Goal: Book appointment/travel/reservation

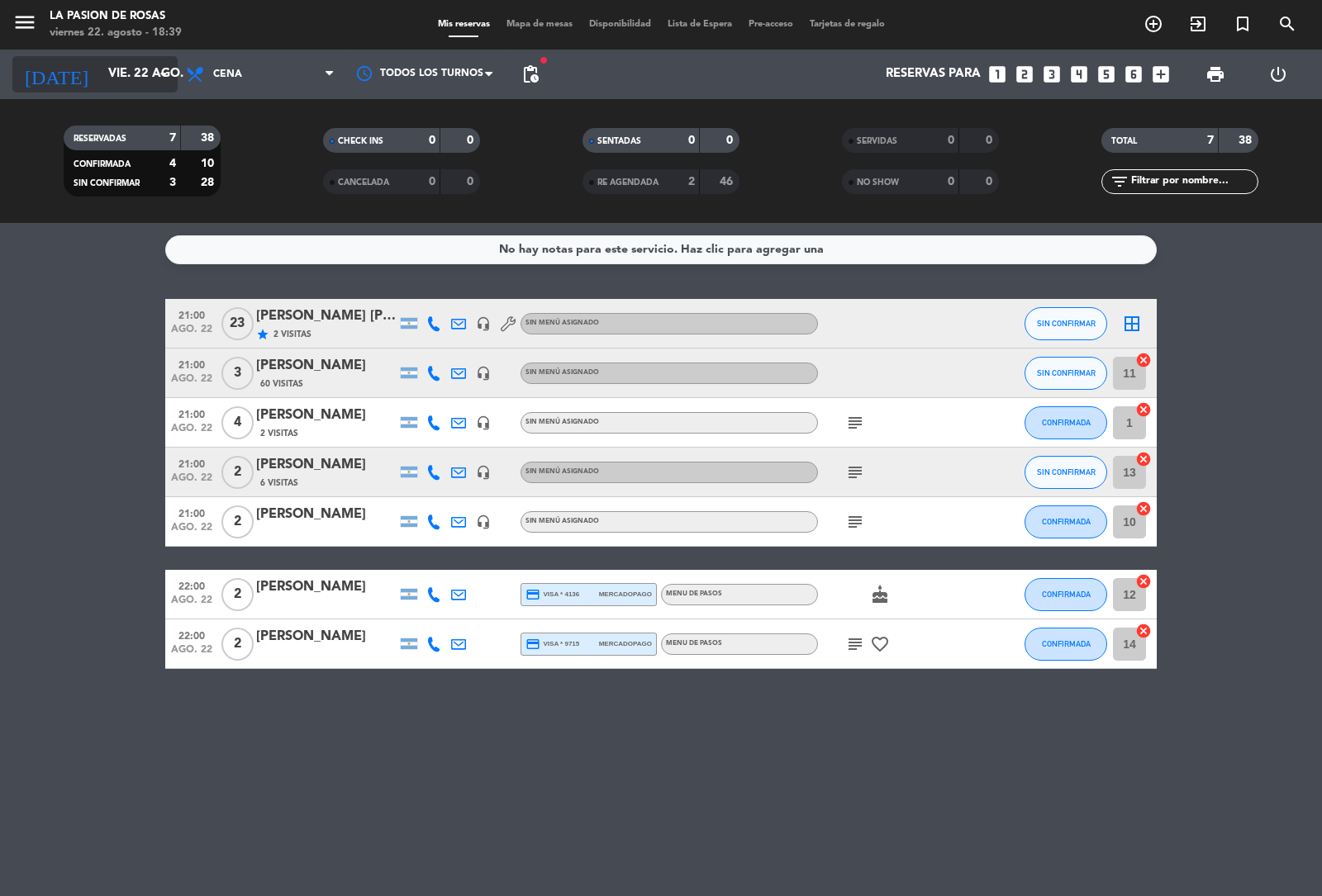
click at [109, 72] on input "vie. 22 ago." at bounding box center [179, 74] width 160 height 31
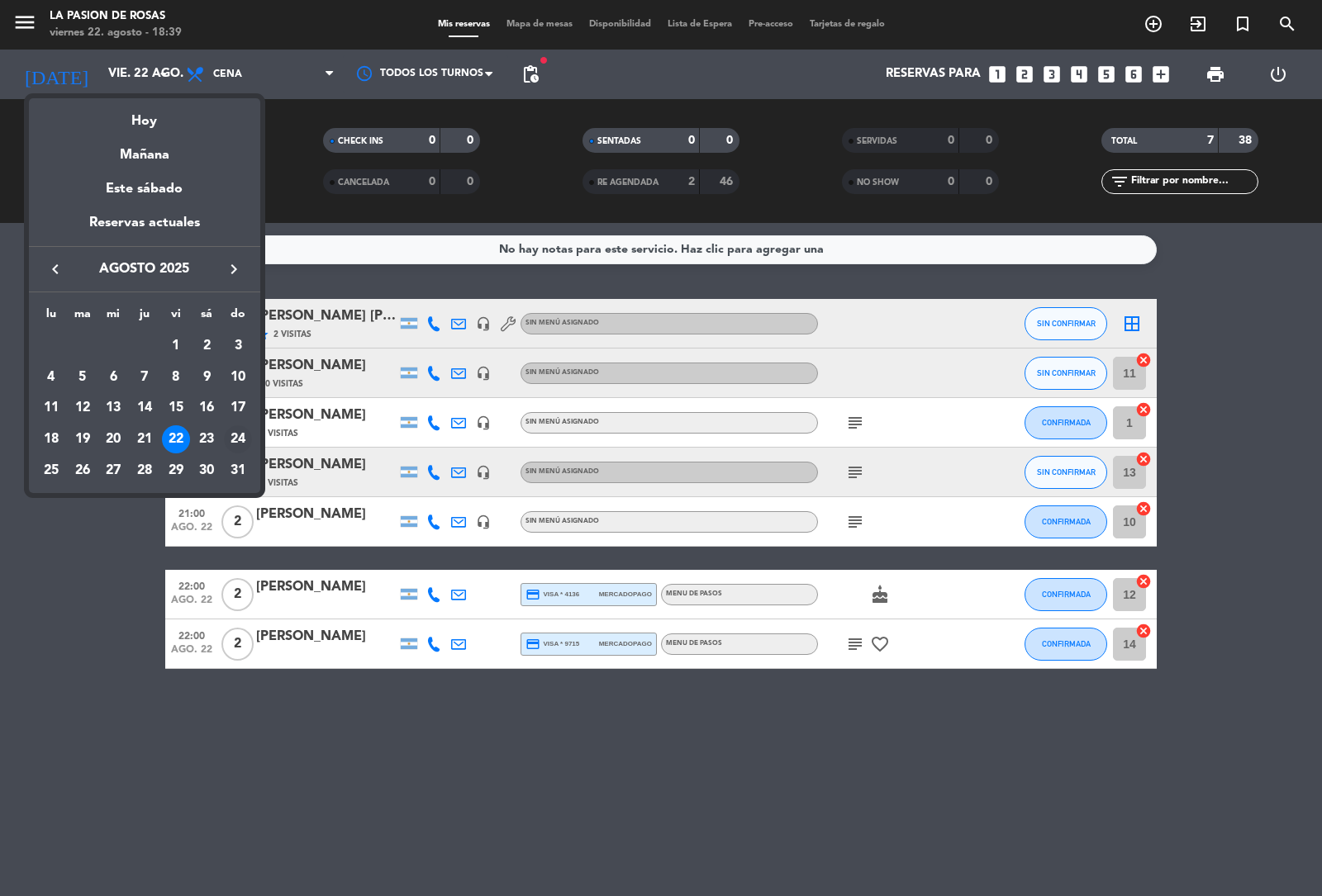
click at [233, 438] on div "24" at bounding box center [238, 440] width 29 height 29
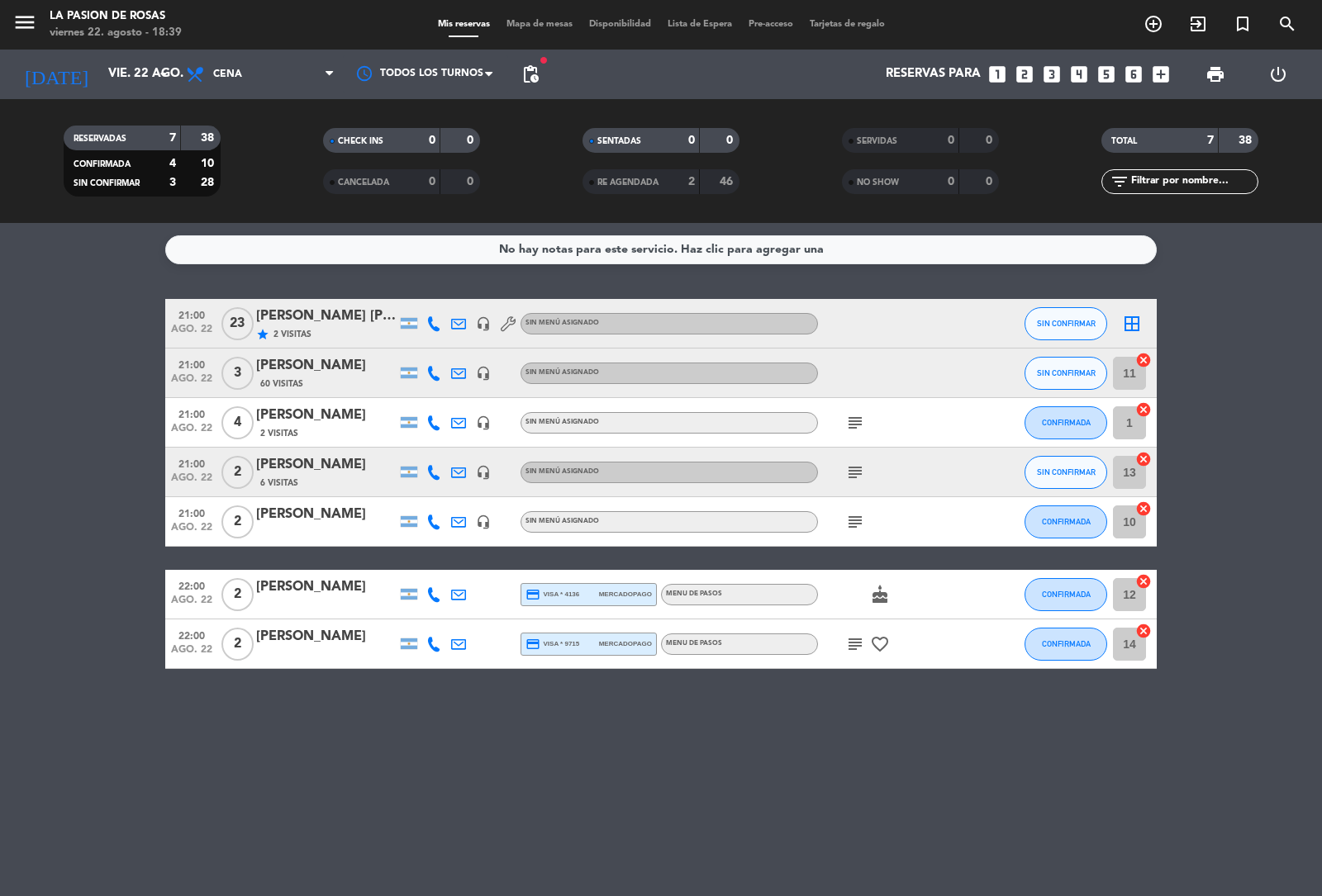
type input "dom. 24 ago."
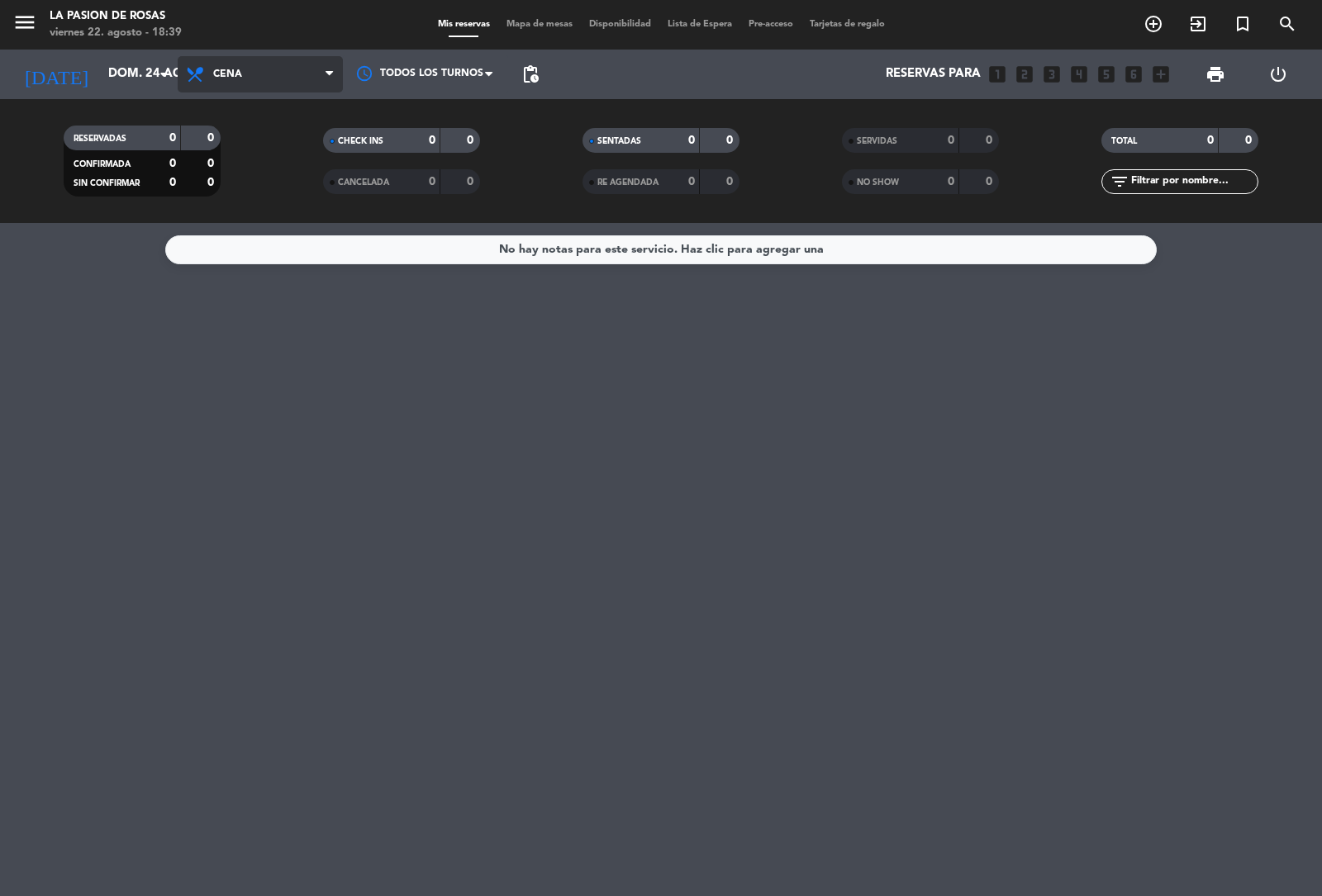
click at [245, 72] on span "Cena" at bounding box center [259, 74] width 165 height 37
click at [267, 152] on div "menu [PERSON_NAME] de [PERSON_NAME] 22. [PERSON_NAME] - 18:39 Mis reservas Mapa…" at bounding box center [661, 111] width 1322 height 223
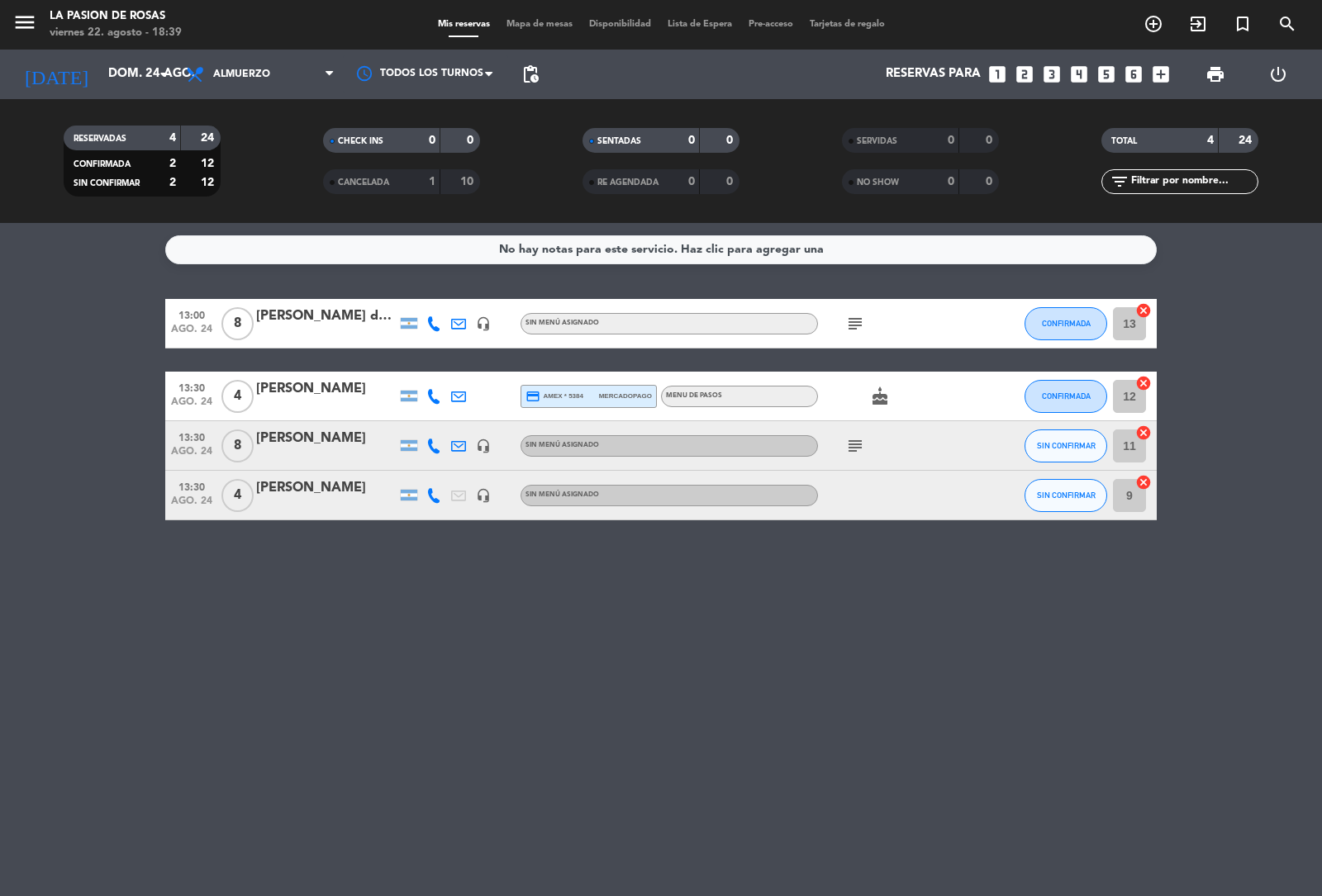
click at [1018, 75] on icon "looks_two" at bounding box center [1024, 74] width 21 height 21
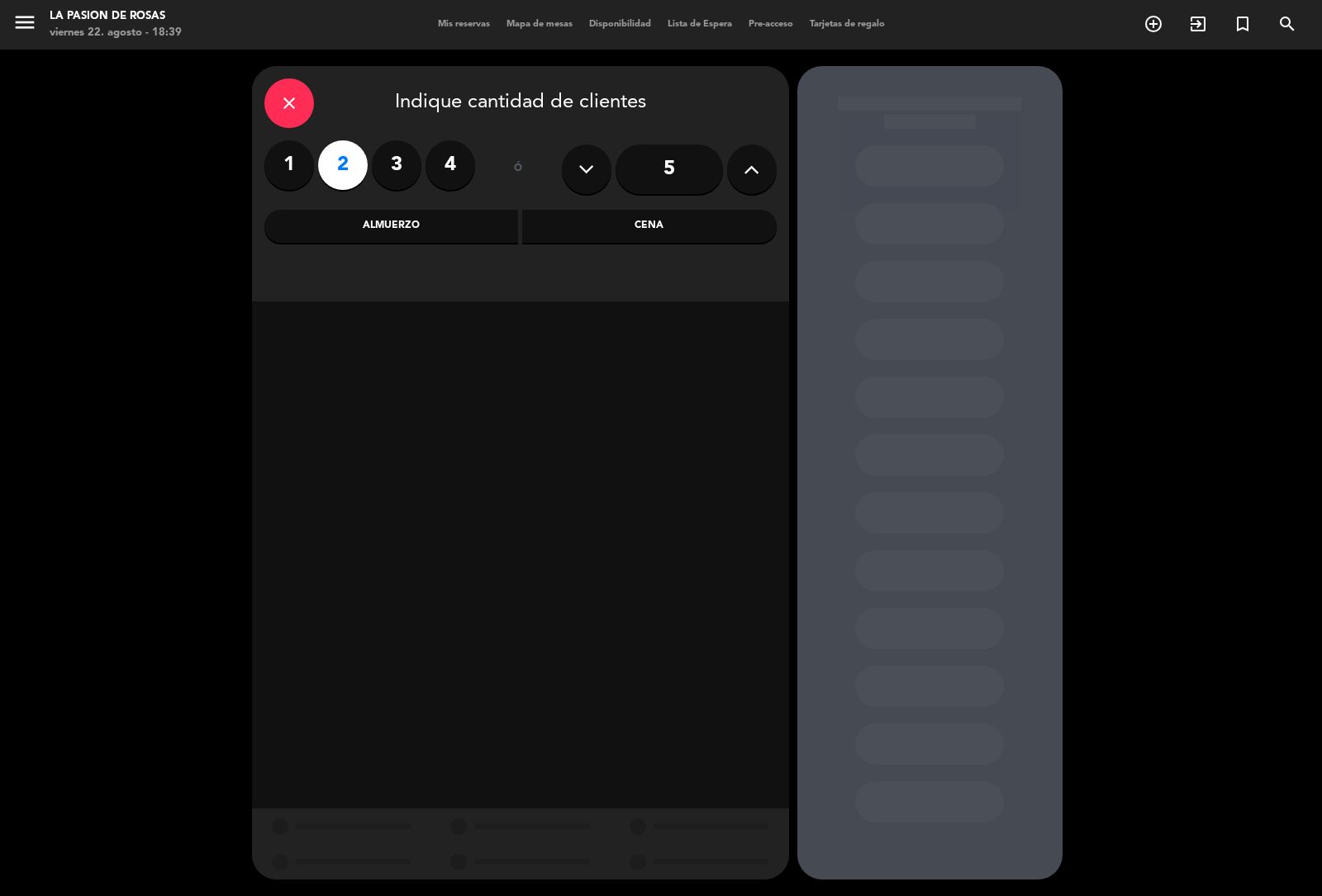
click at [406, 228] on div "Almuerzo" at bounding box center [391, 226] width 254 height 33
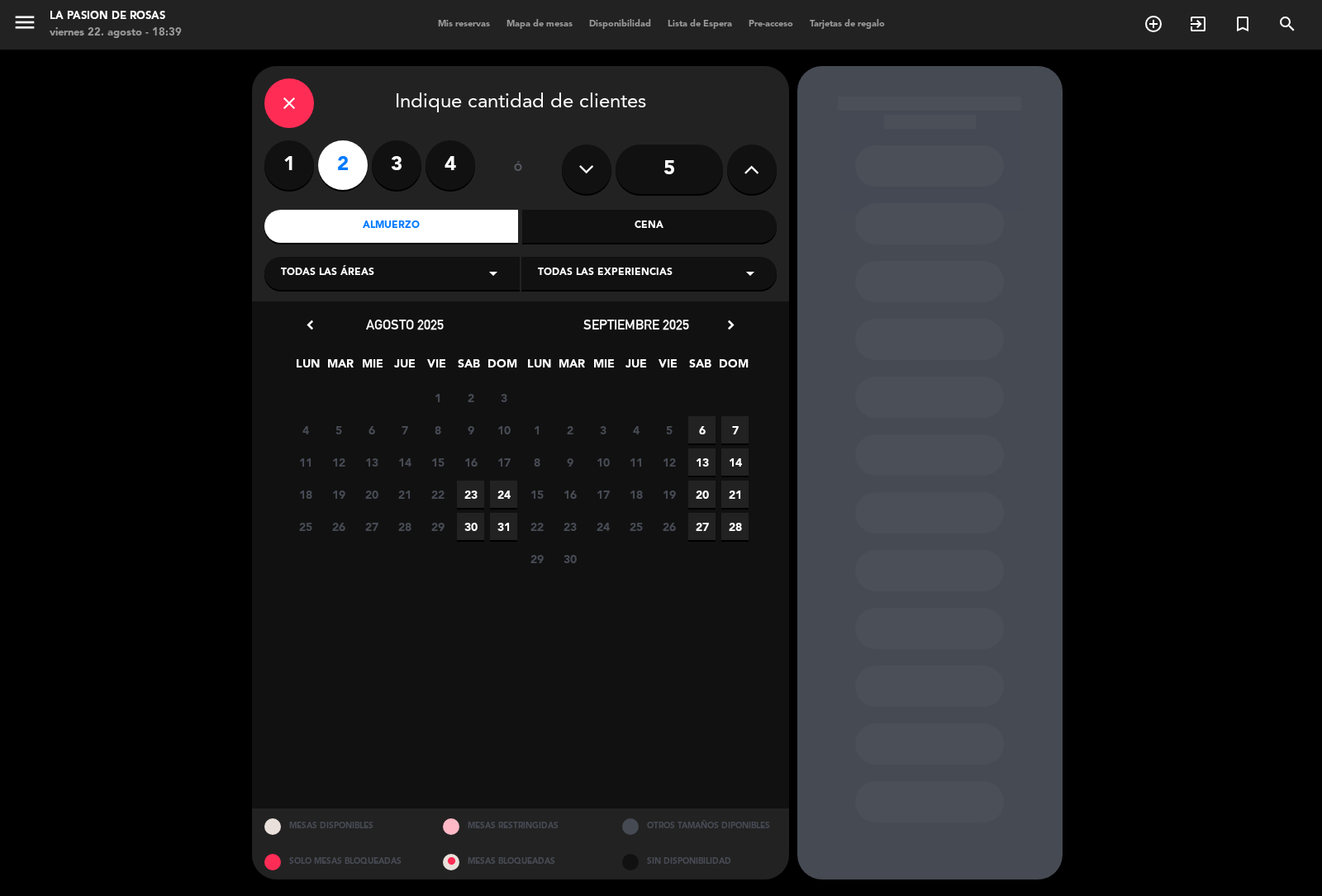
click at [501, 497] on span "24" at bounding box center [503, 494] width 28 height 28
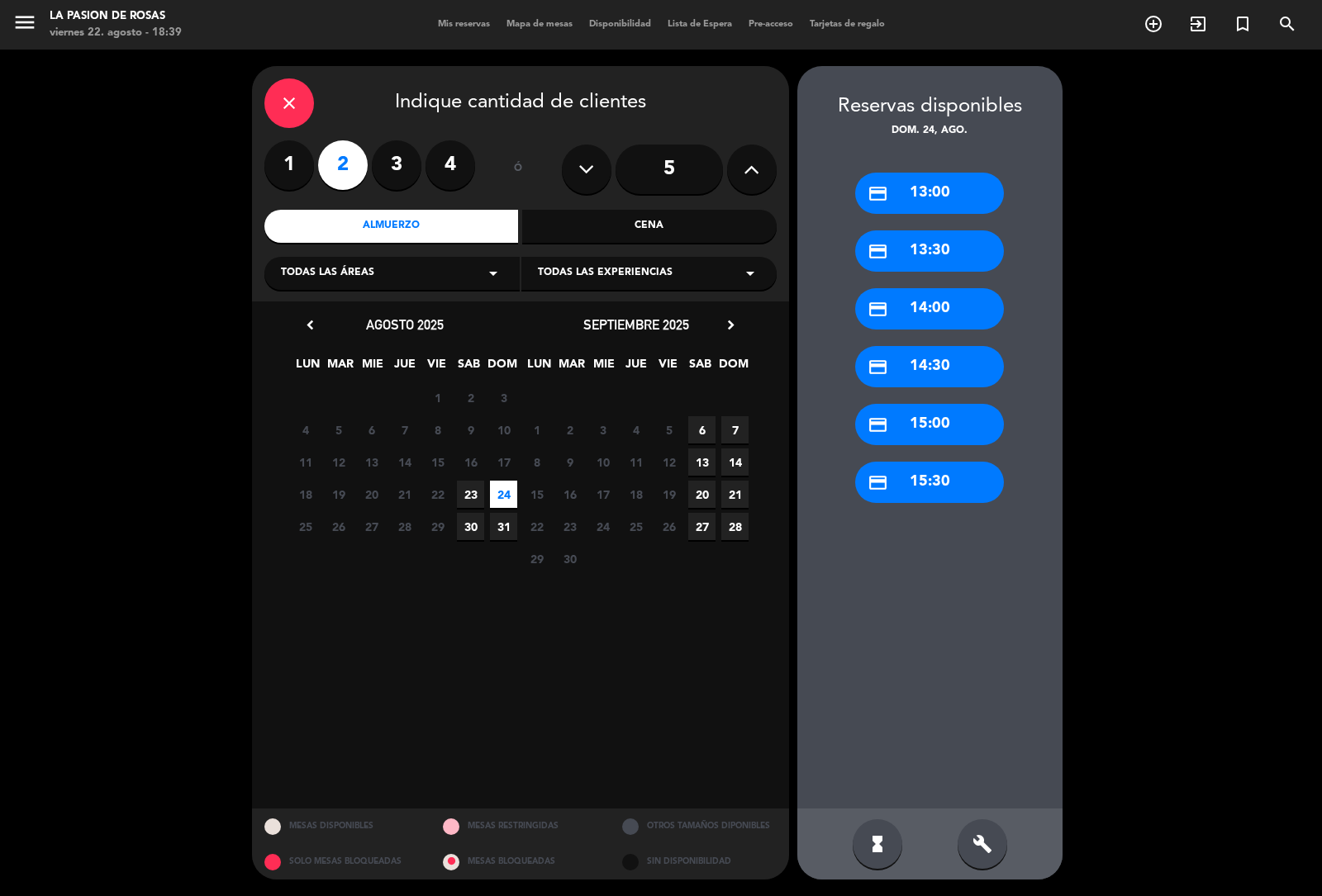
click at [909, 201] on div "credit_card 13:00" at bounding box center [929, 193] width 149 height 41
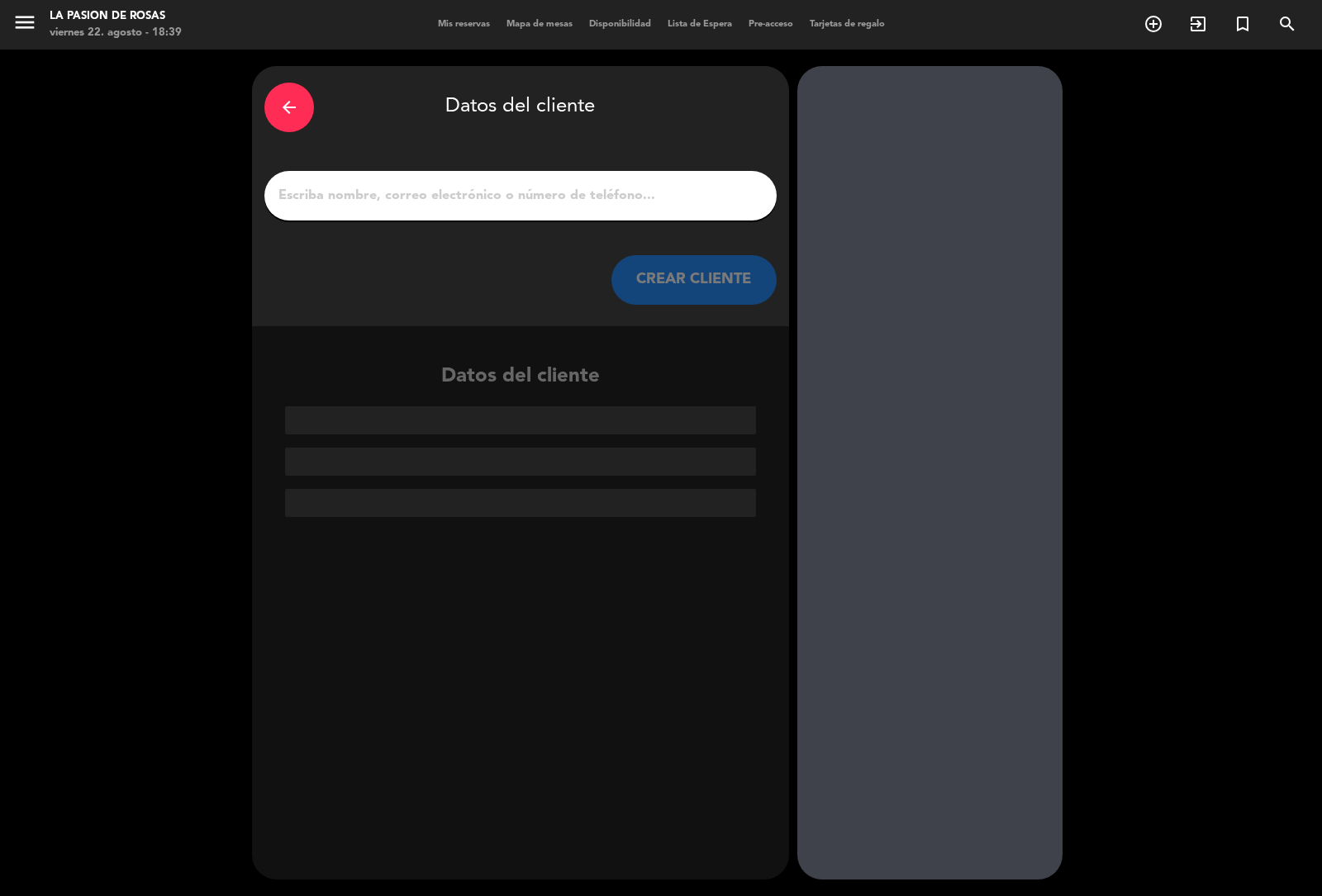
click at [554, 207] on input "1" at bounding box center [520, 196] width 488 height 23
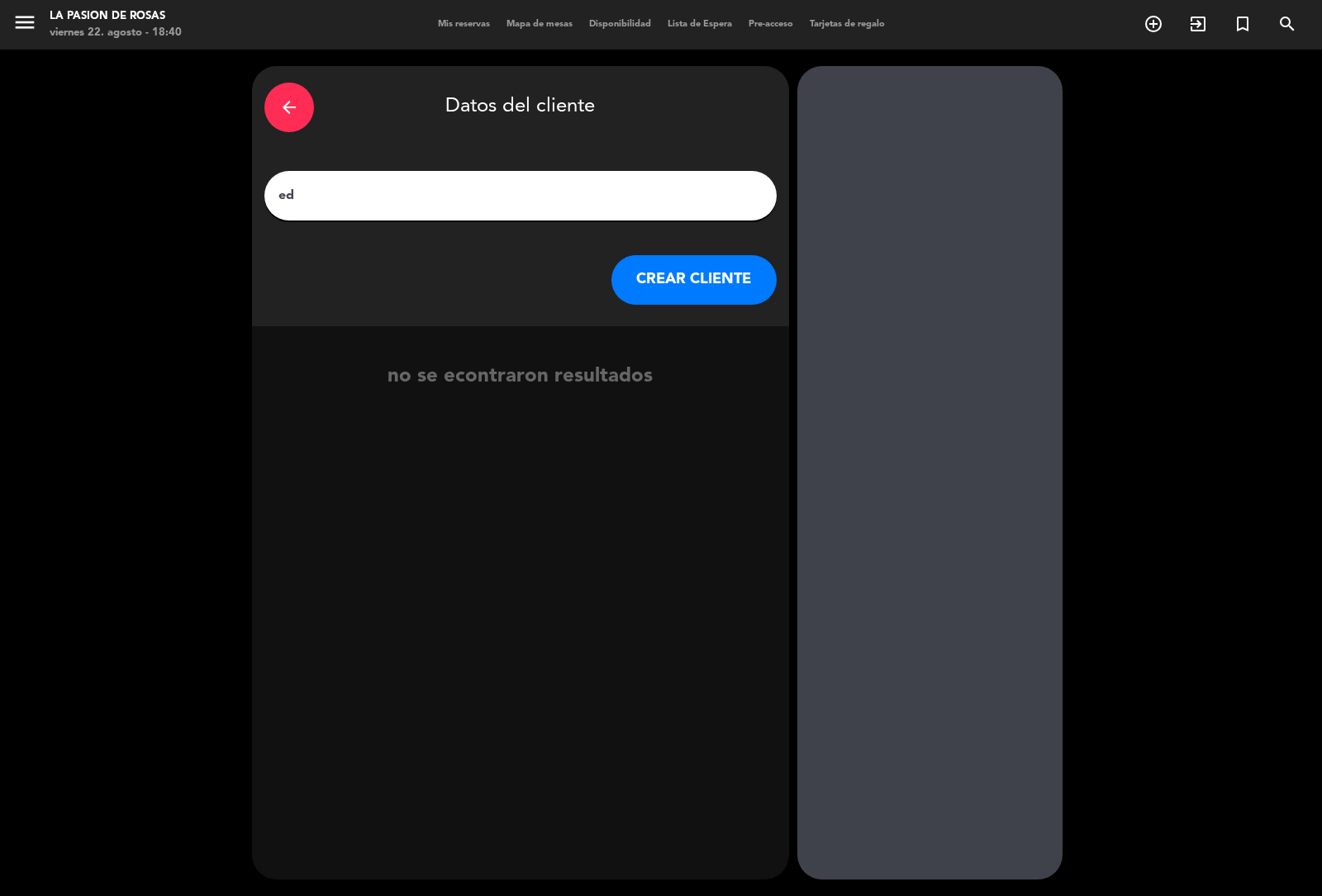
type input "e"
type input "[PERSON_NAME]"
click at [678, 275] on button "CREAR CLIENTE" at bounding box center [694, 280] width 165 height 50
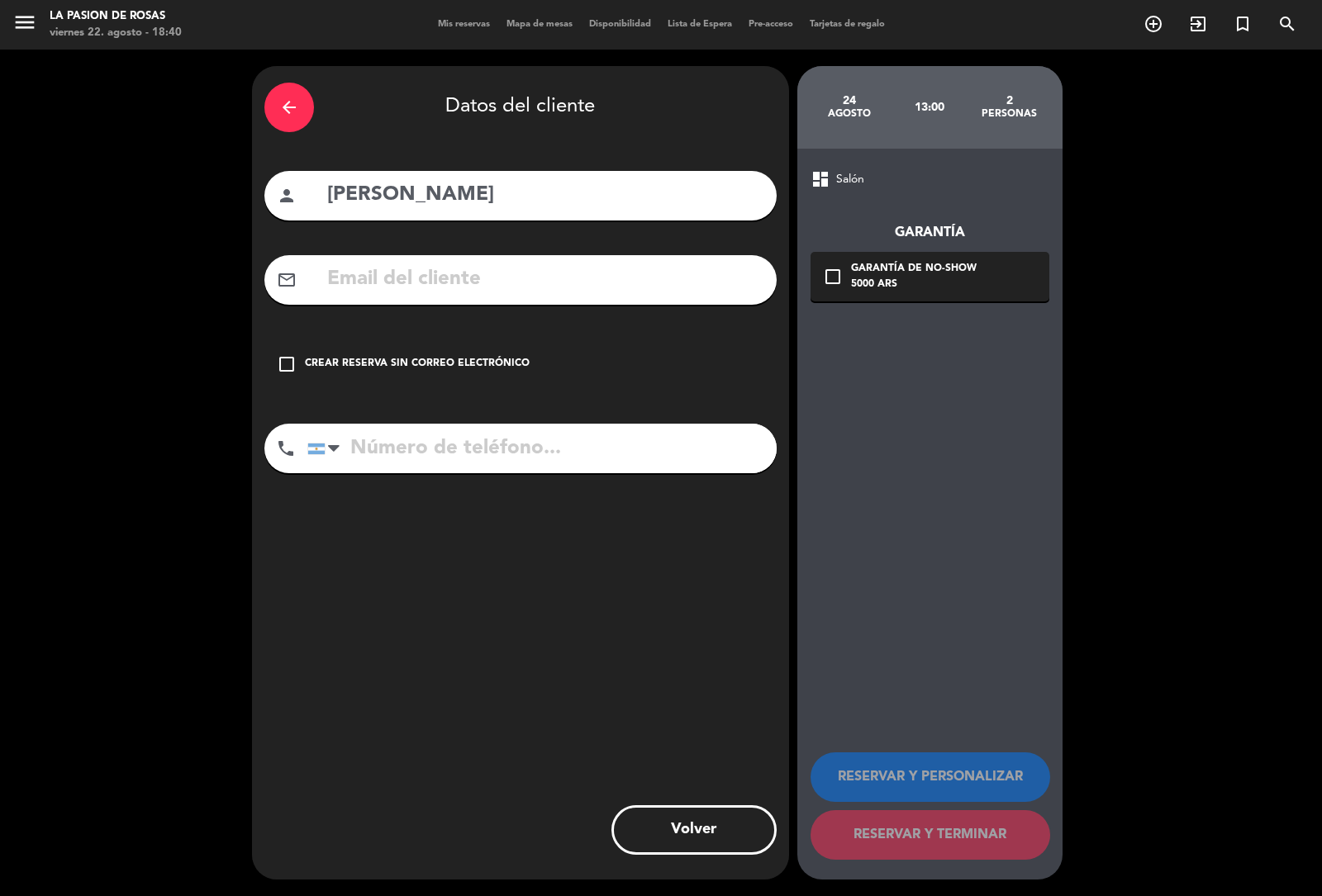
click at [409, 271] on input "text" at bounding box center [545, 280] width 439 height 34
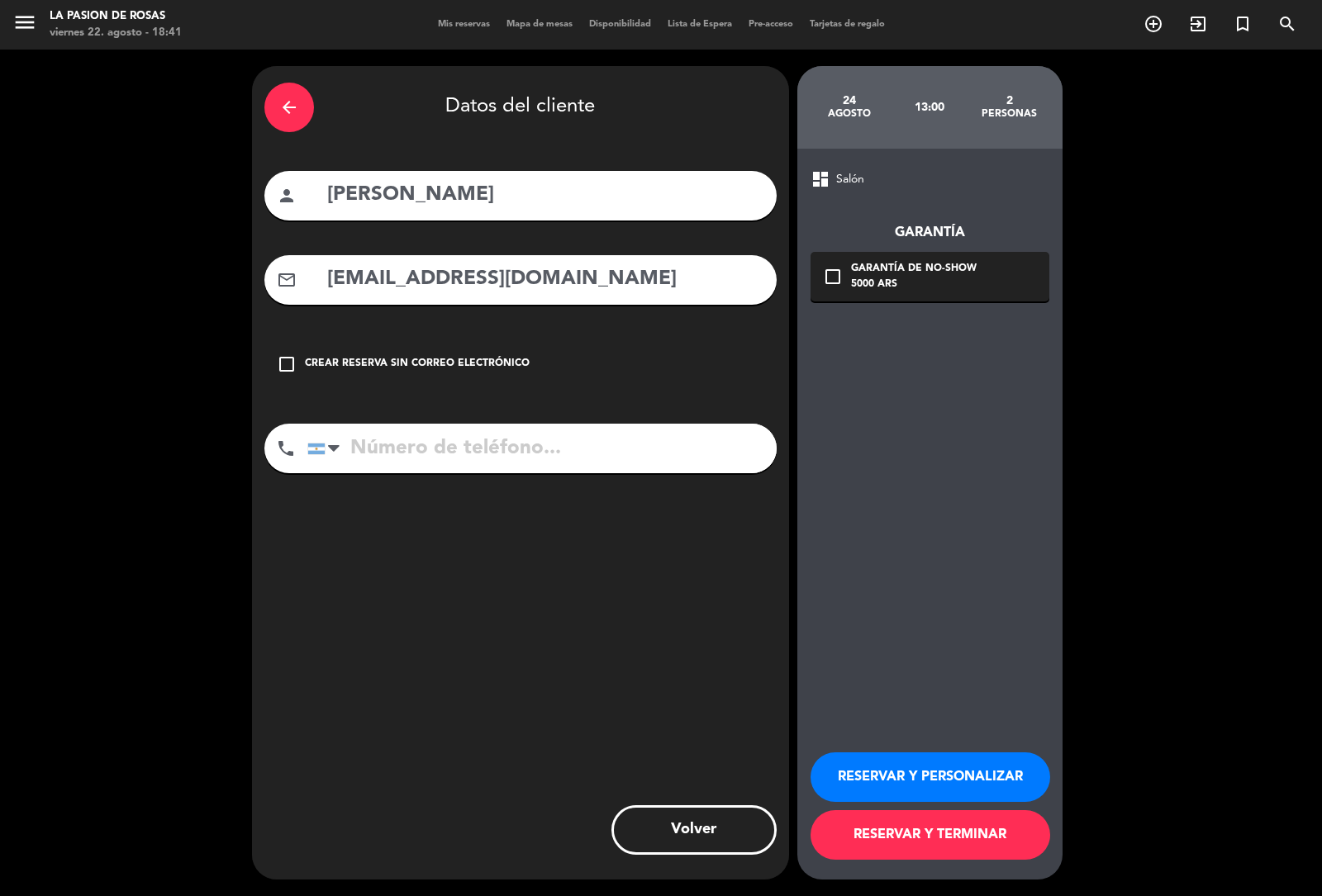
type input "[EMAIL_ADDRESS][DOMAIN_NAME]"
click at [414, 452] on input "tel" at bounding box center [542, 448] width 469 height 50
type input "1144061240"
click at [845, 770] on button "RESERVAR Y PERSONALIZAR" at bounding box center [930, 777] width 240 height 50
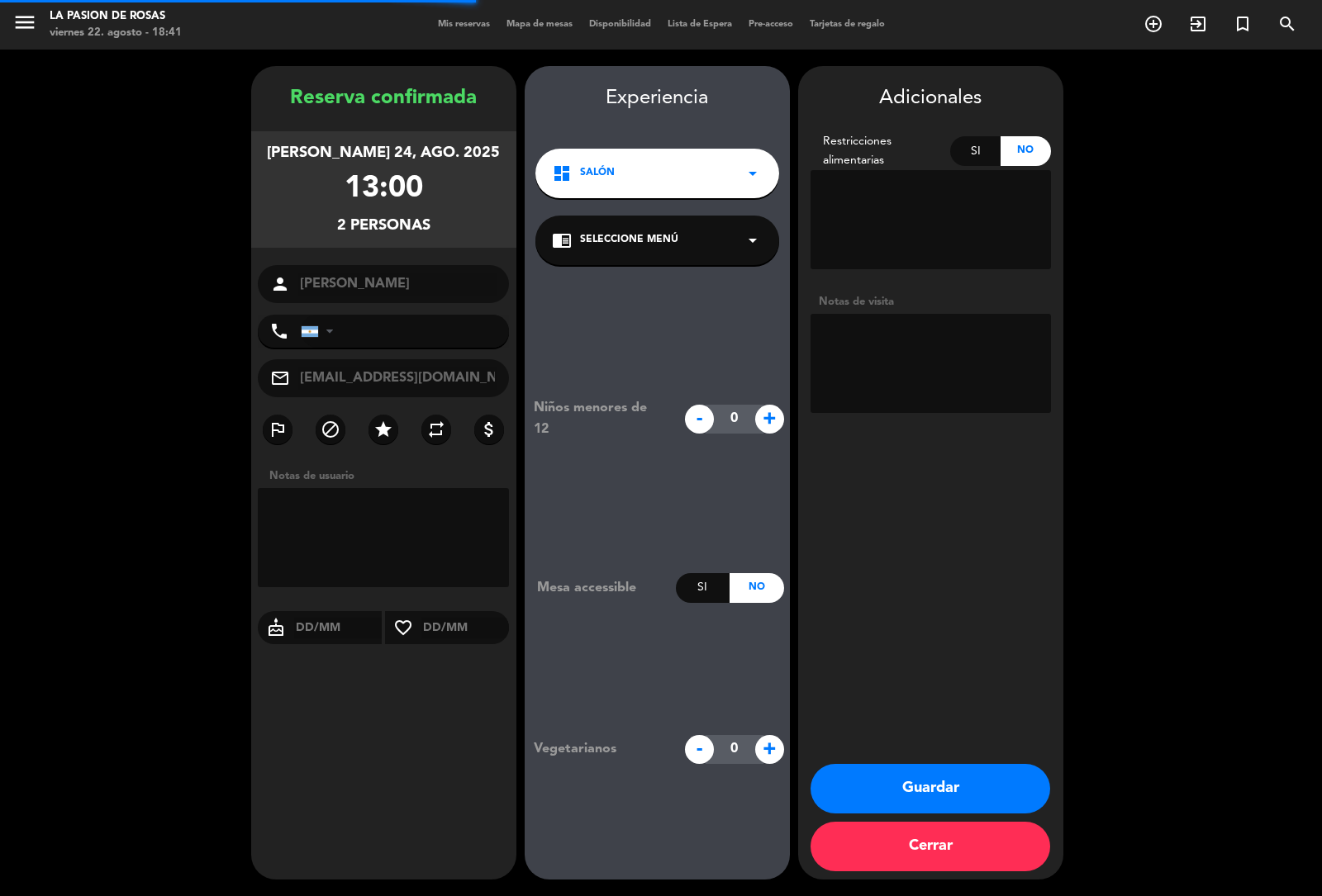
type input "[PHONE_NUMBER]"
click at [337, 526] on textarea at bounding box center [383, 538] width 252 height 99
click at [903, 781] on button "Guardar" at bounding box center [930, 789] width 240 height 50
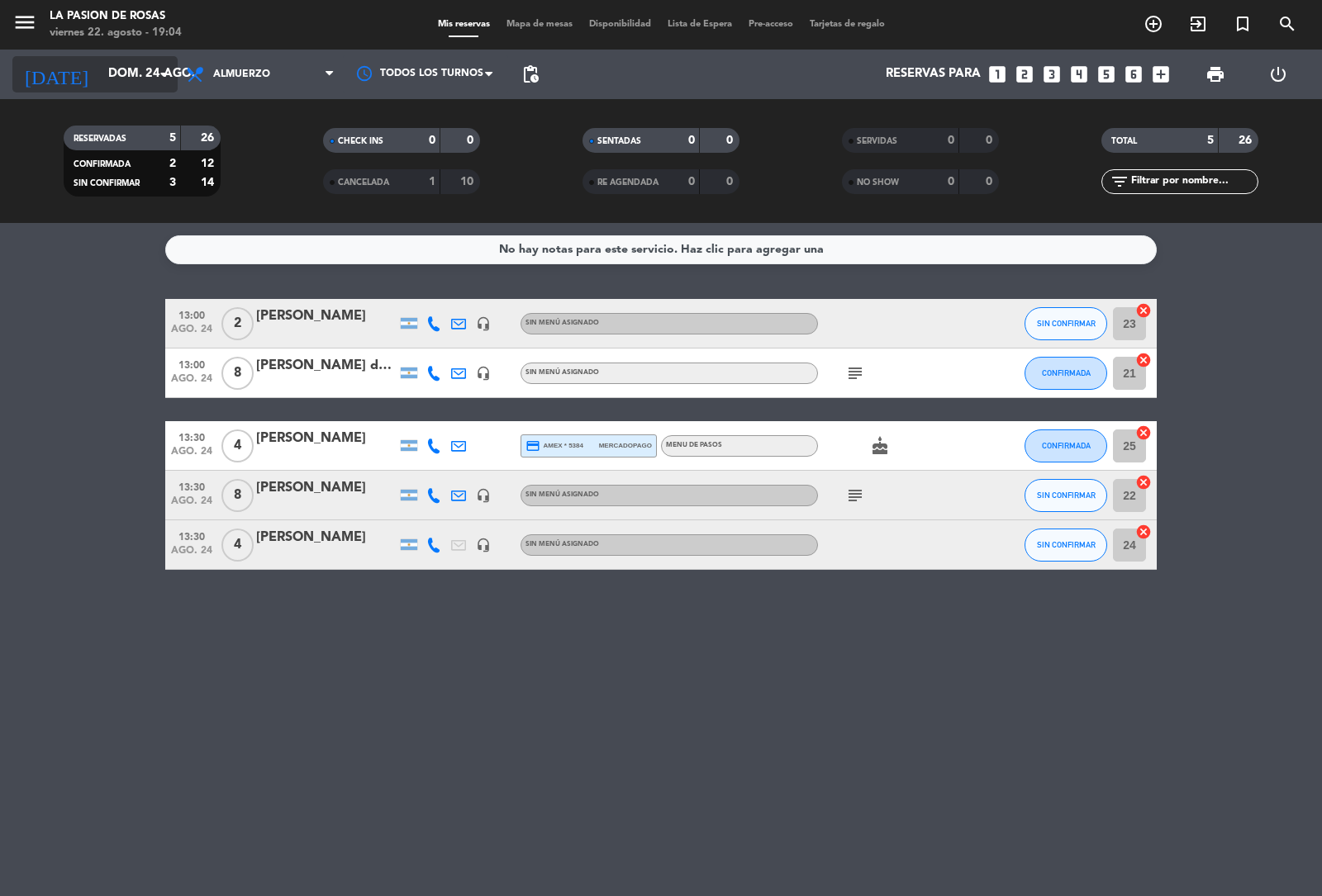
click at [155, 79] on icon "arrow_drop_down" at bounding box center [163, 74] width 20 height 20
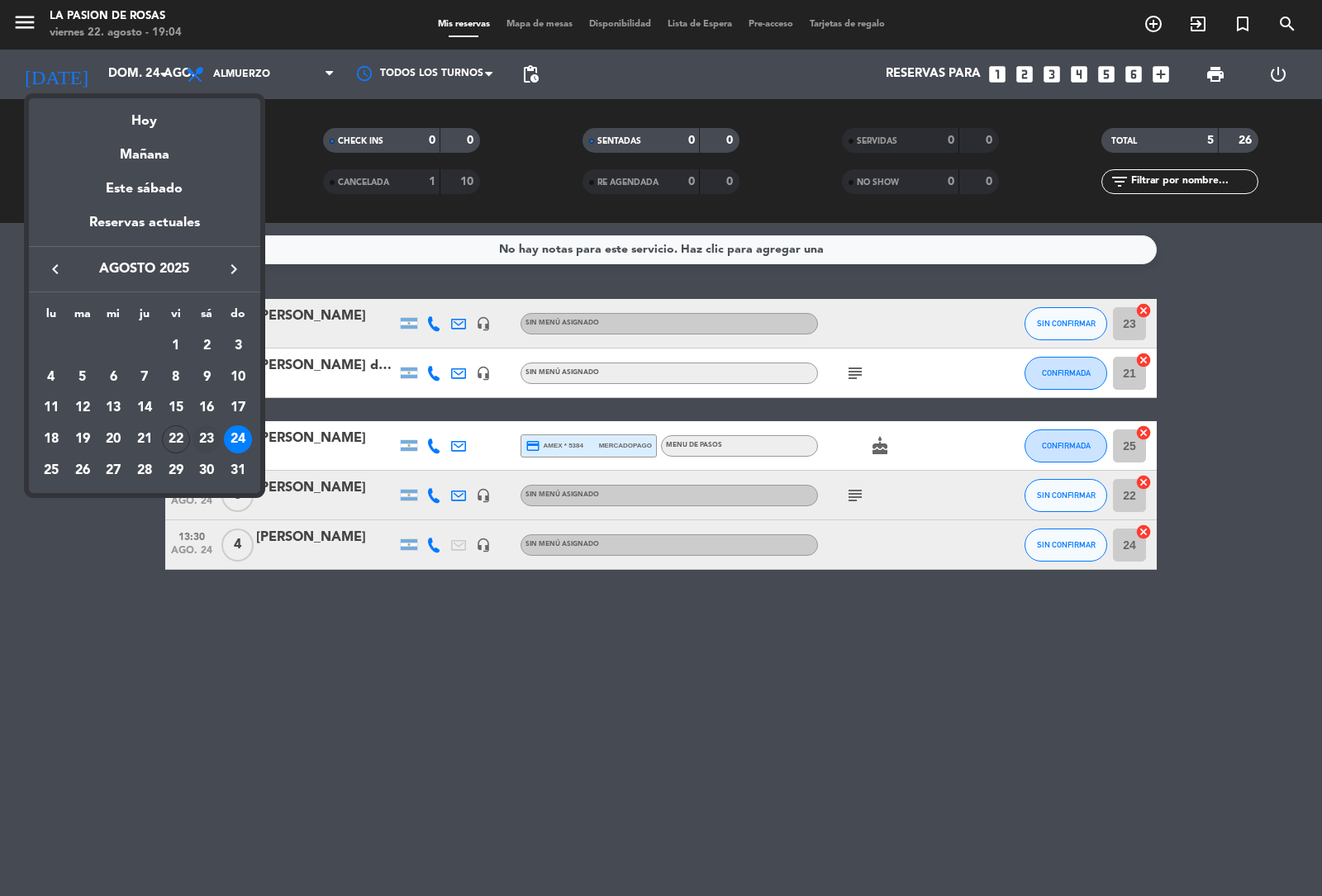
click at [205, 439] on div "23" at bounding box center [207, 440] width 29 height 29
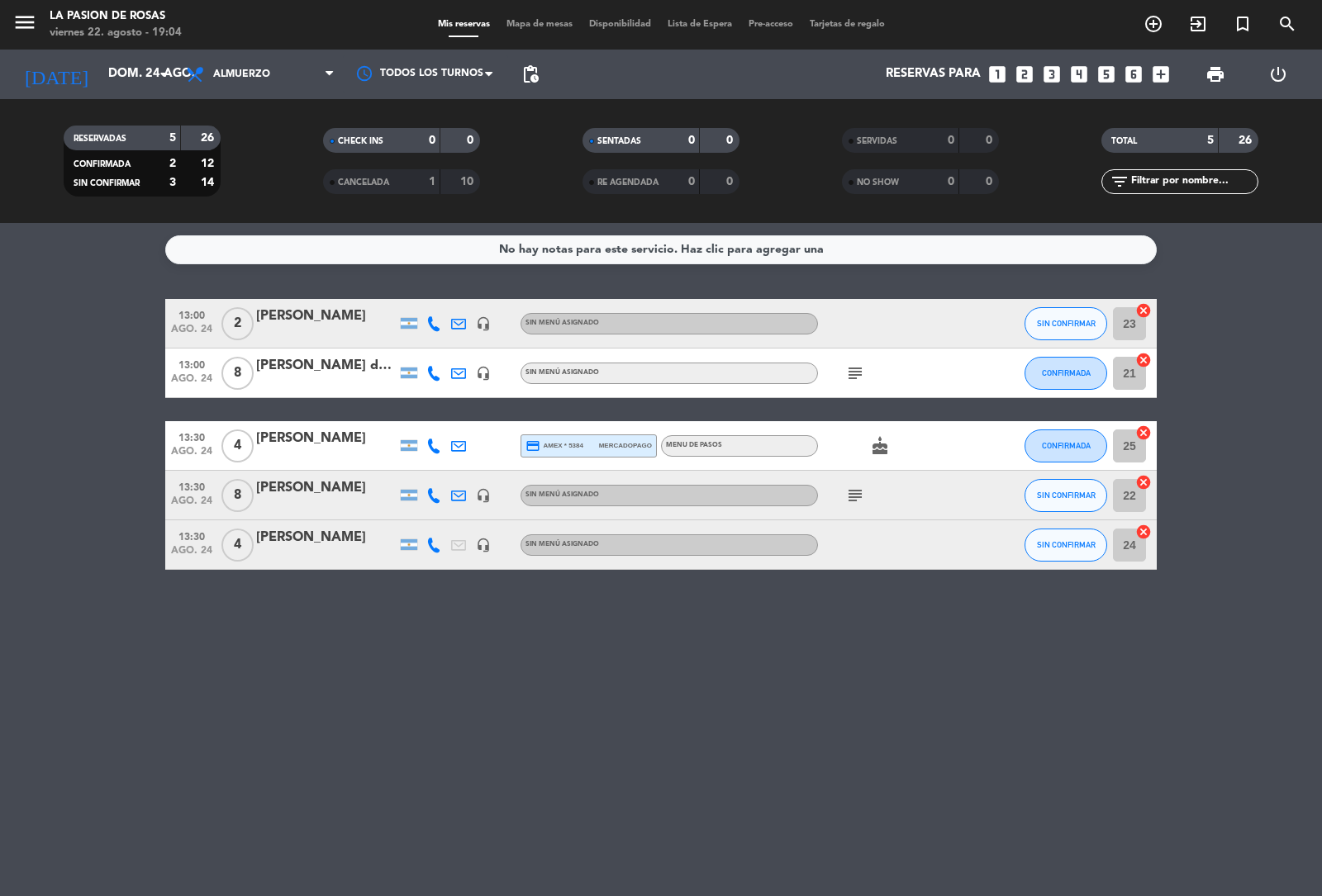
type input "sáb. 23 ago."
